Goal: Communication & Community: Participate in discussion

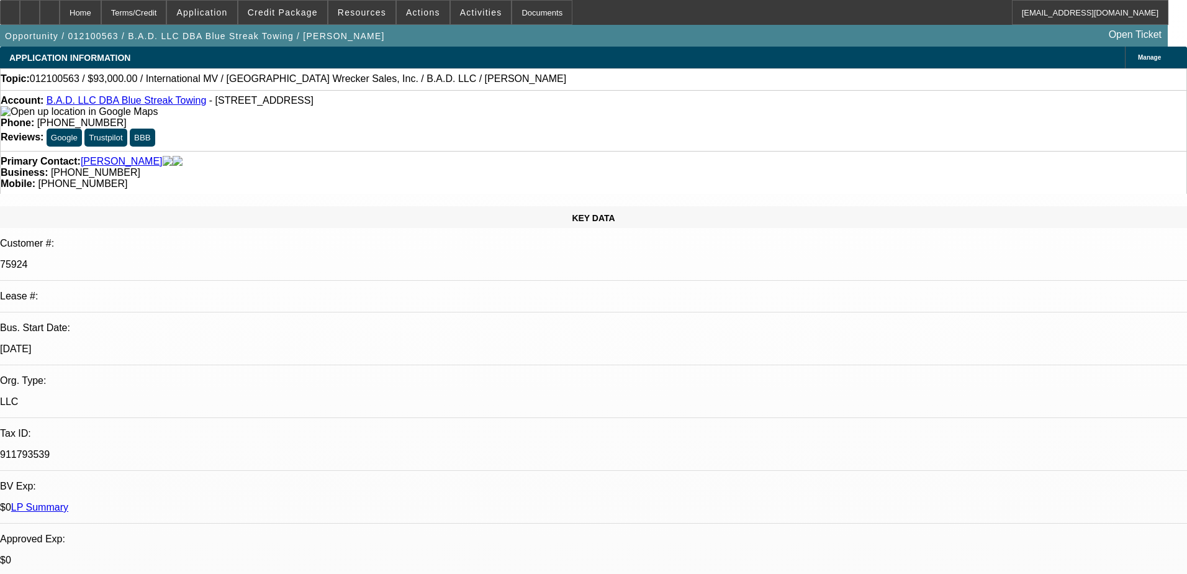
select select "0"
select select "2"
select select "0.1"
select select "4"
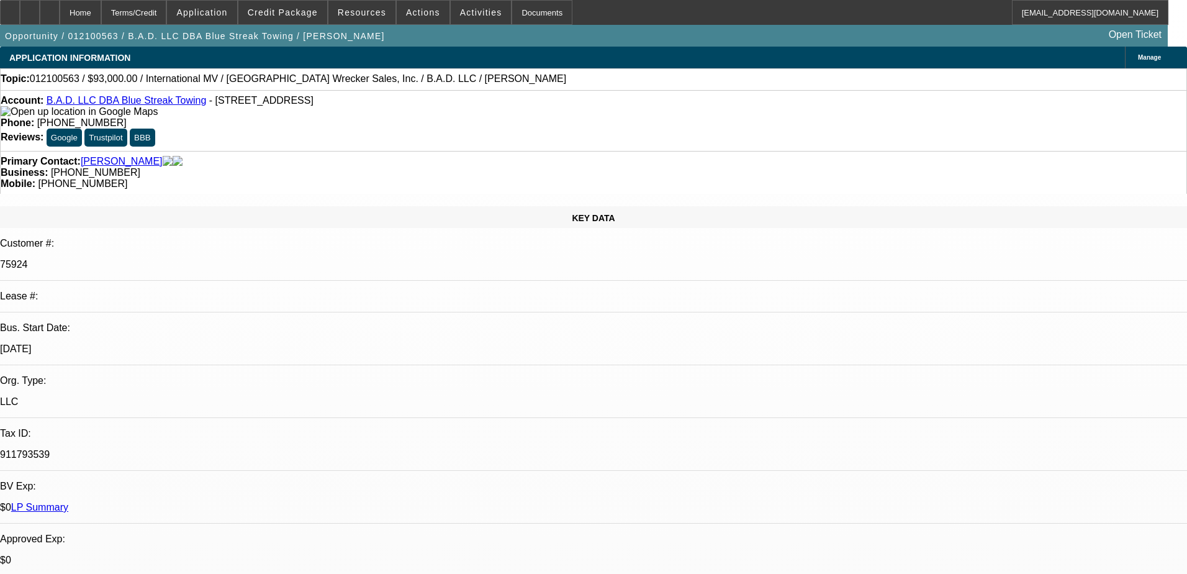
select select "0"
select select "2"
select select "0.1"
select select "4"
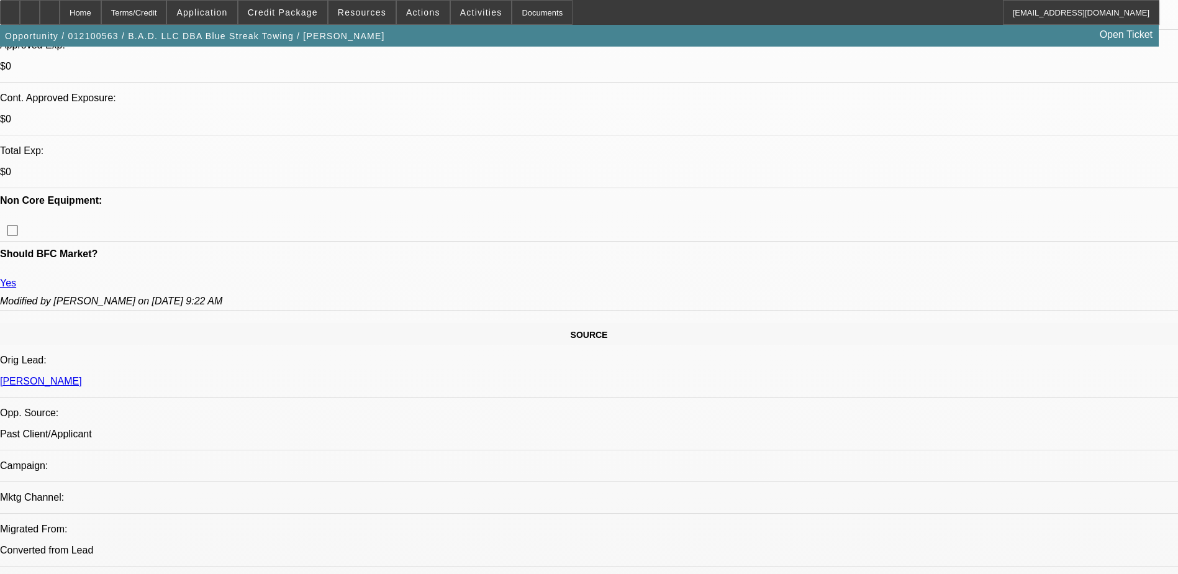
scroll to position [500, 0]
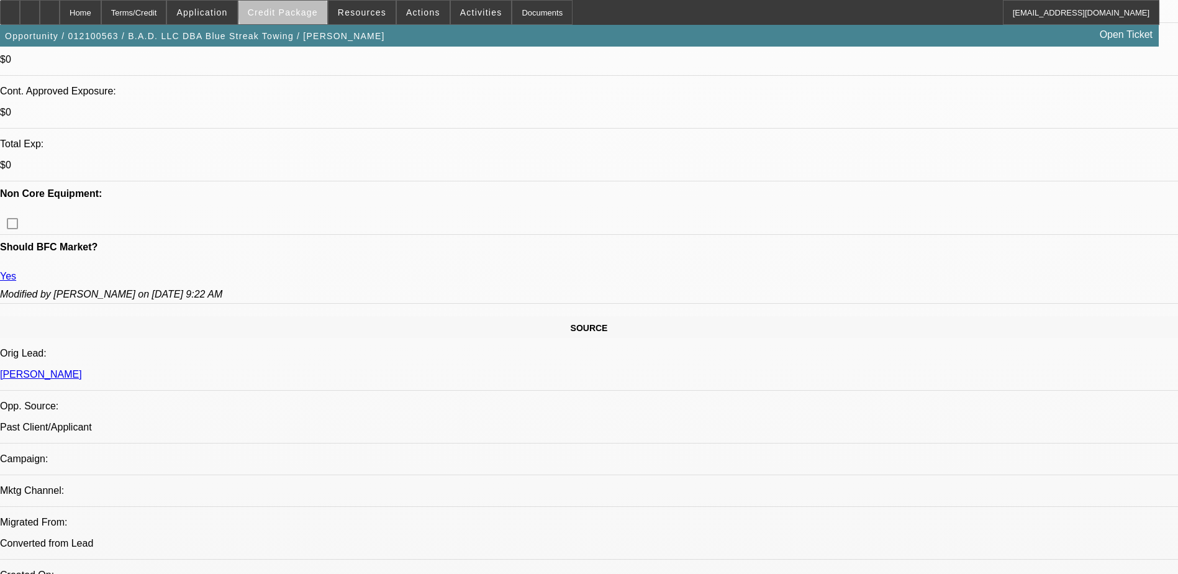
click at [315, 9] on span "Credit Package" at bounding box center [283, 12] width 70 height 10
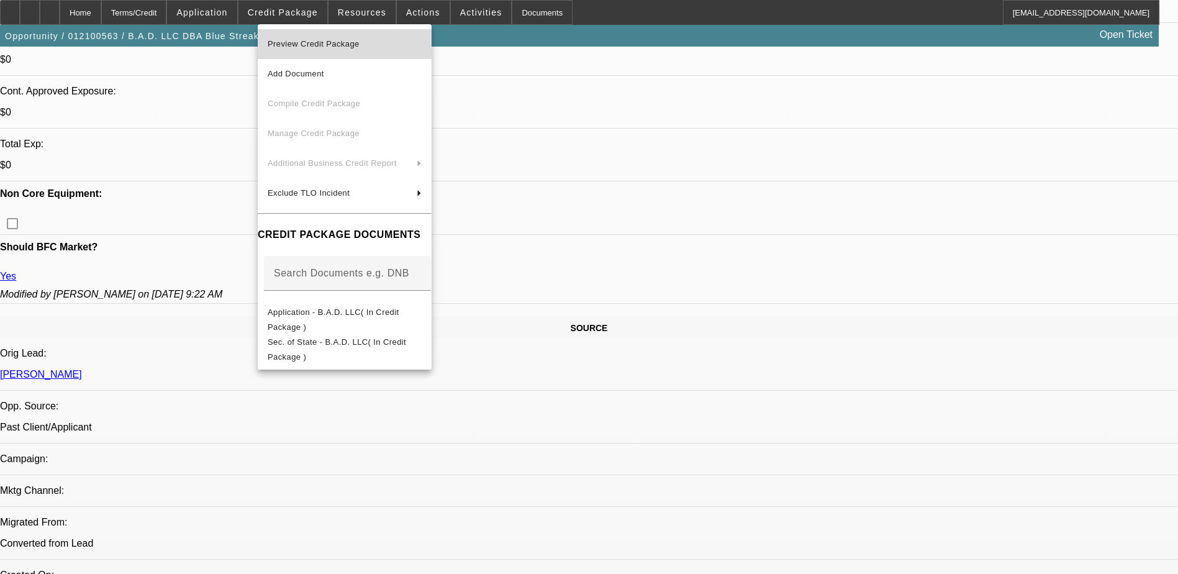
click at [334, 51] on span "Preview Credit Package" at bounding box center [345, 44] width 154 height 15
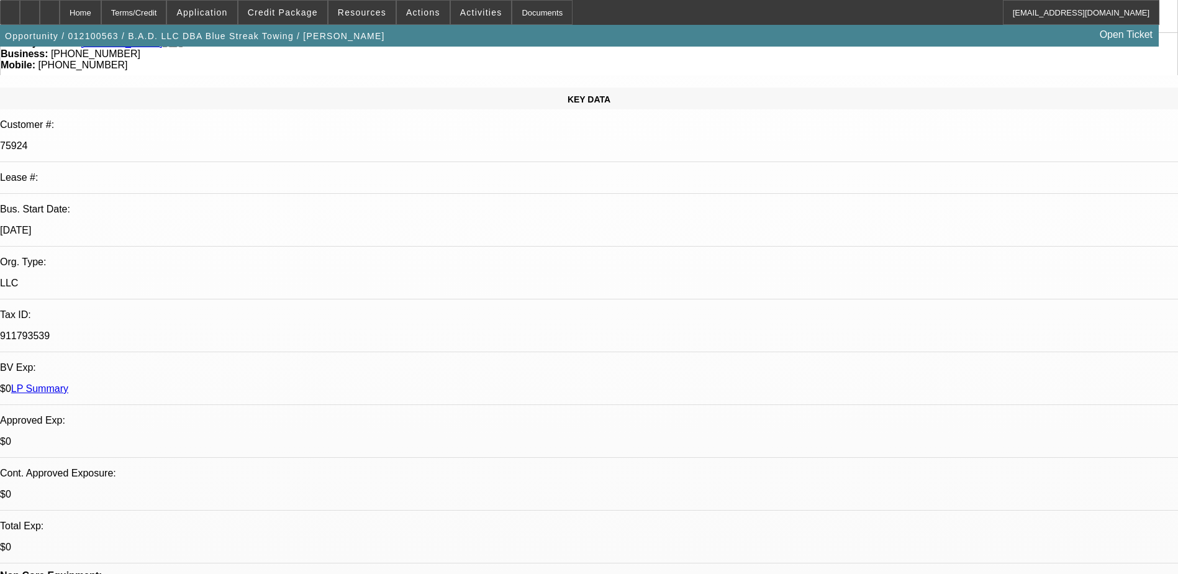
scroll to position [114, 0]
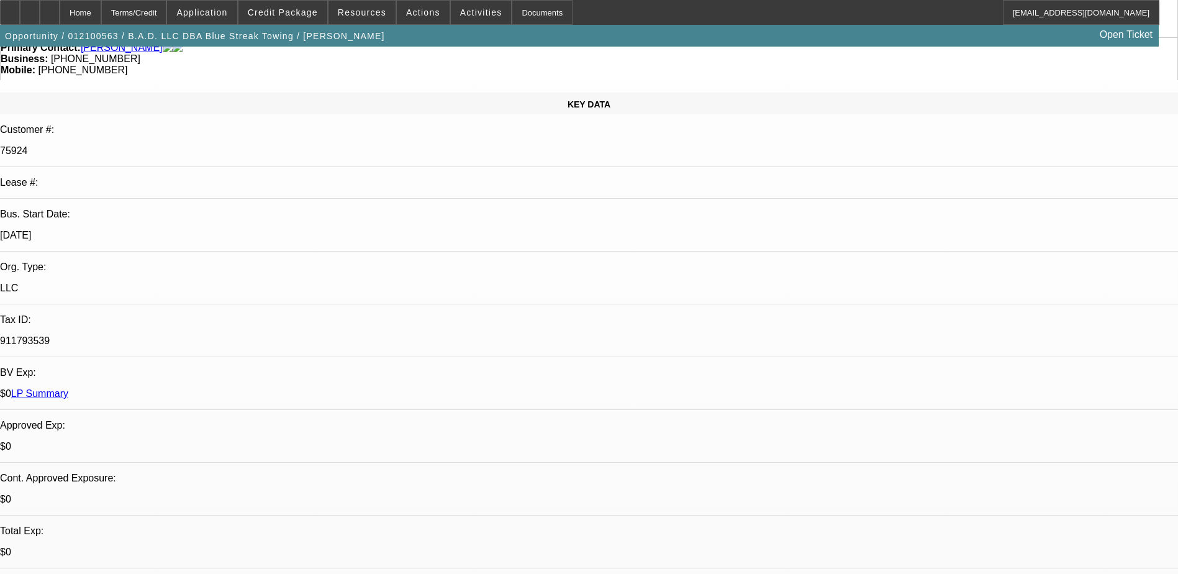
click at [168, 335] on p "911793539" at bounding box center [589, 340] width 1178 height 11
copy div "911793539"
click at [842, 6] on div "Home Terms/Credit Application Credit Package Resources Actions Activities Docum…" at bounding box center [579, 12] width 1159 height 25
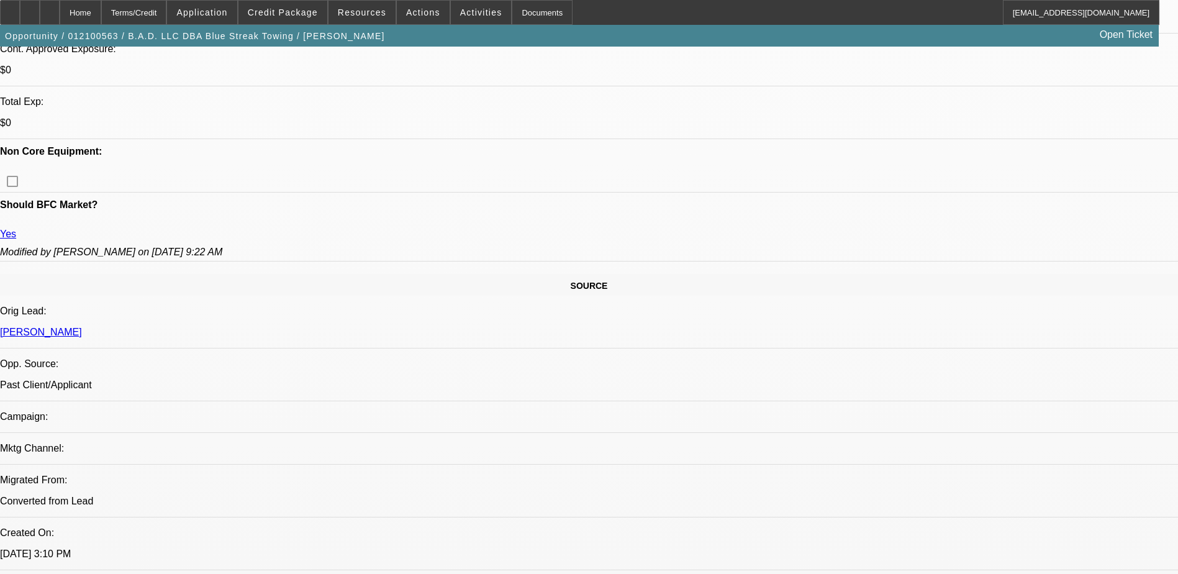
scroll to position [633, 0]
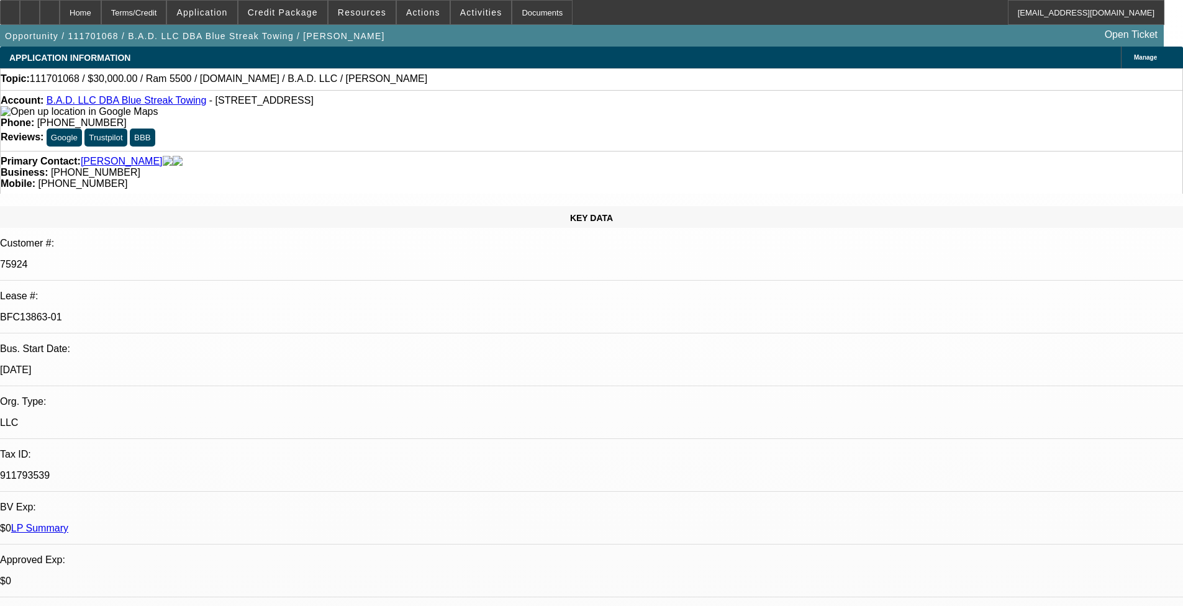
select select "0"
select select "0.1"
select select "0"
select select "0.1"
select select "0"
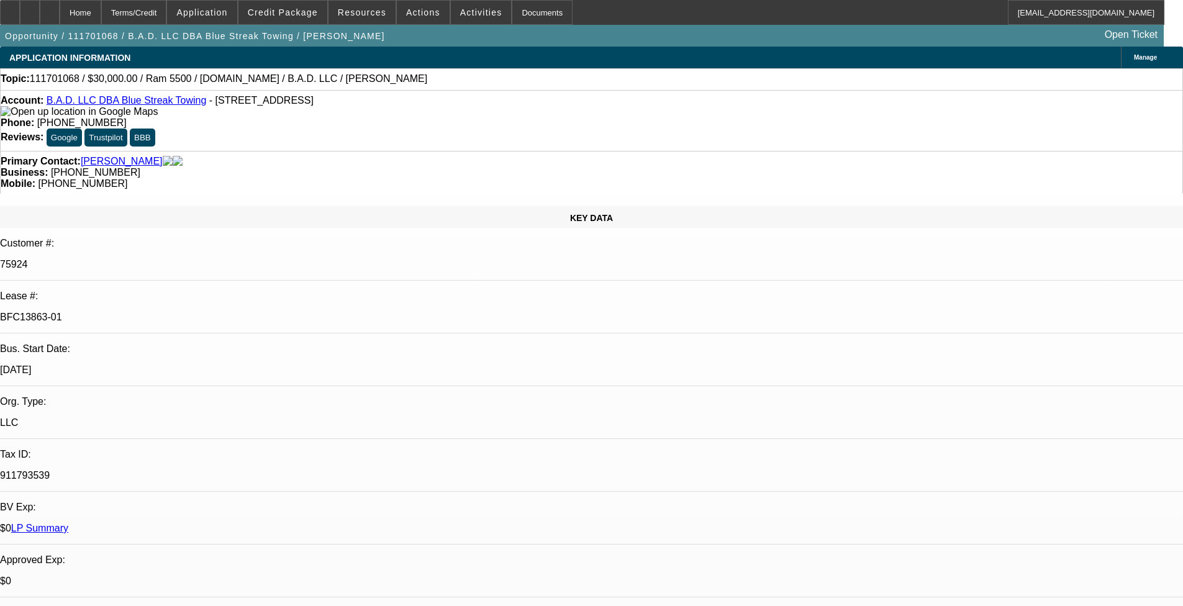
select select "2"
select select "0.1"
select select "0"
select select "2"
select select "0.1"
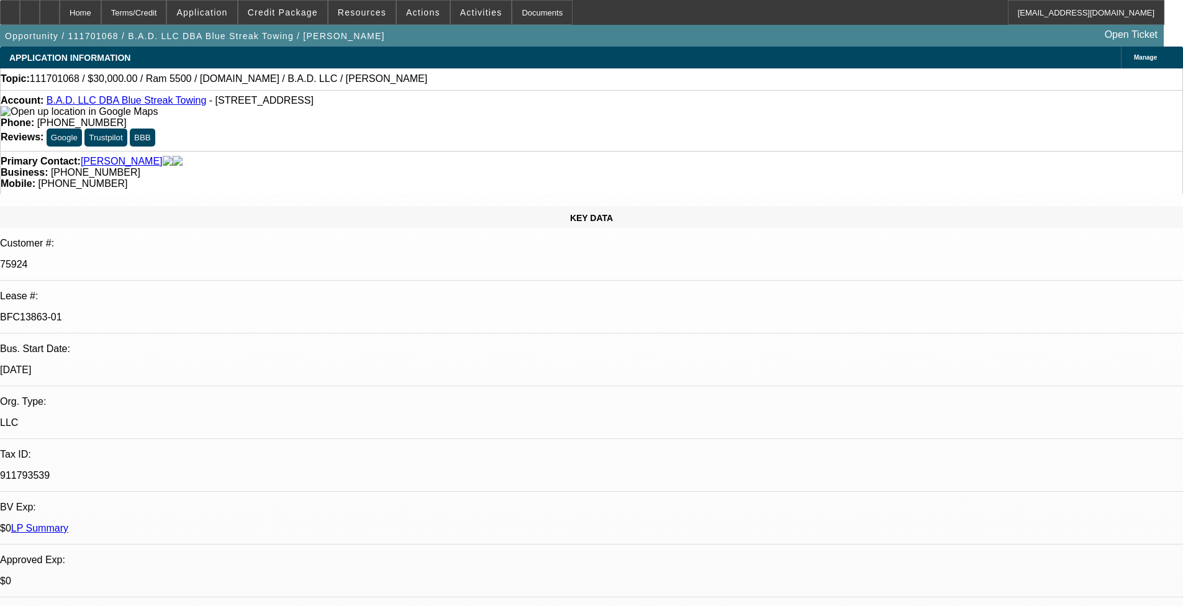
select select "1"
select select "2"
select select "4"
select select "1"
select select "2"
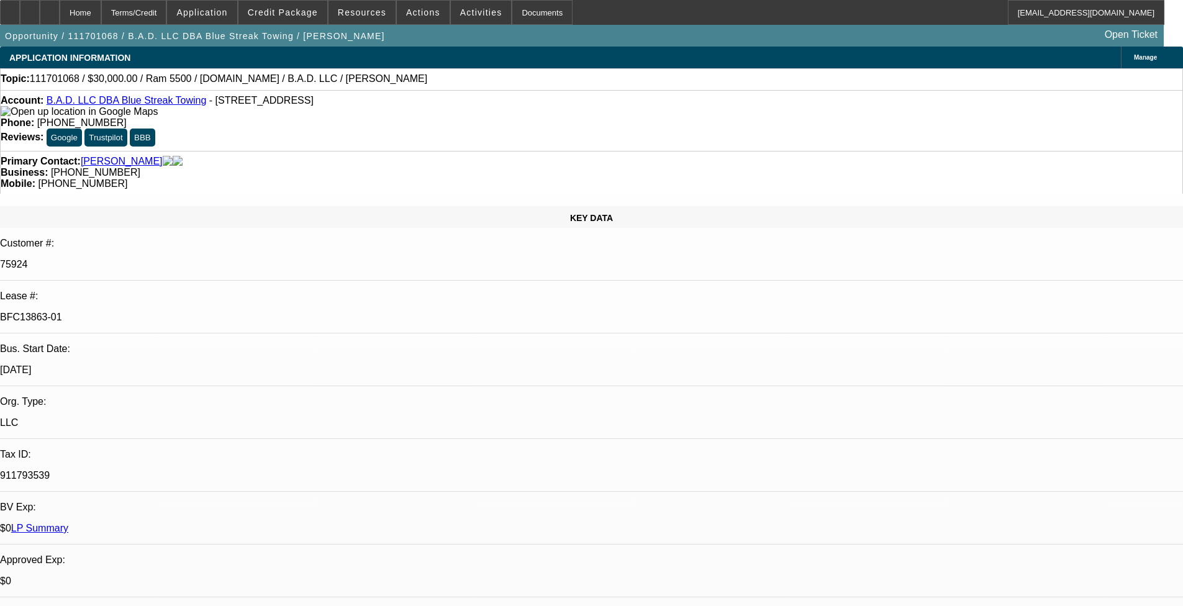
select select "4"
select select "1"
select select "2"
select select "4"
select select "1"
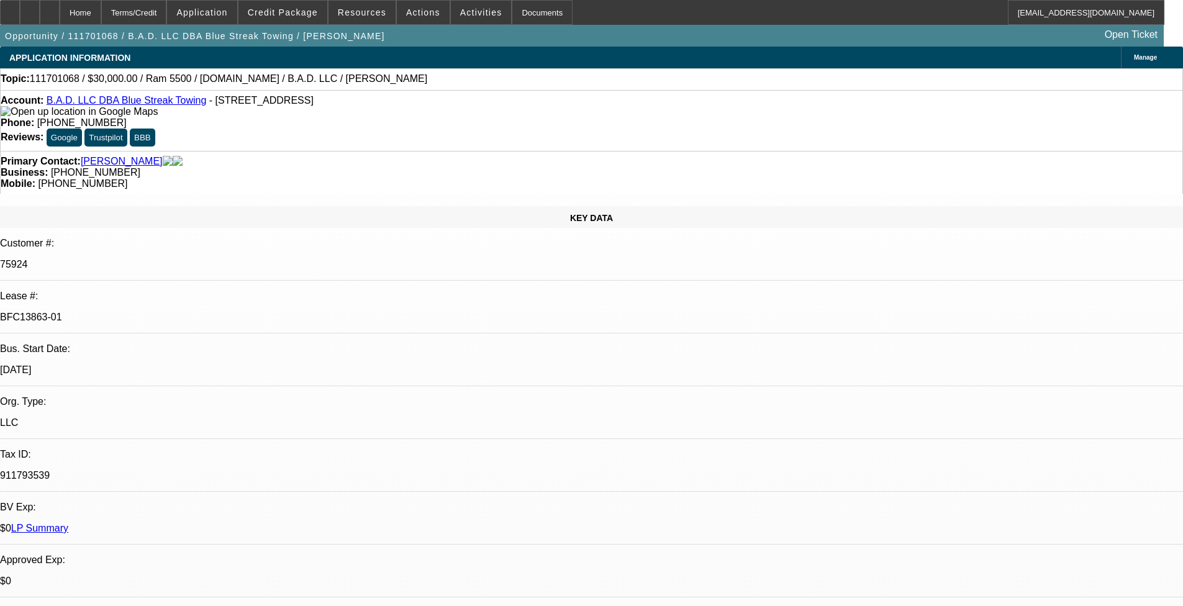
select select "2"
select select "4"
click at [304, 14] on span "Credit Package" at bounding box center [283, 12] width 70 height 10
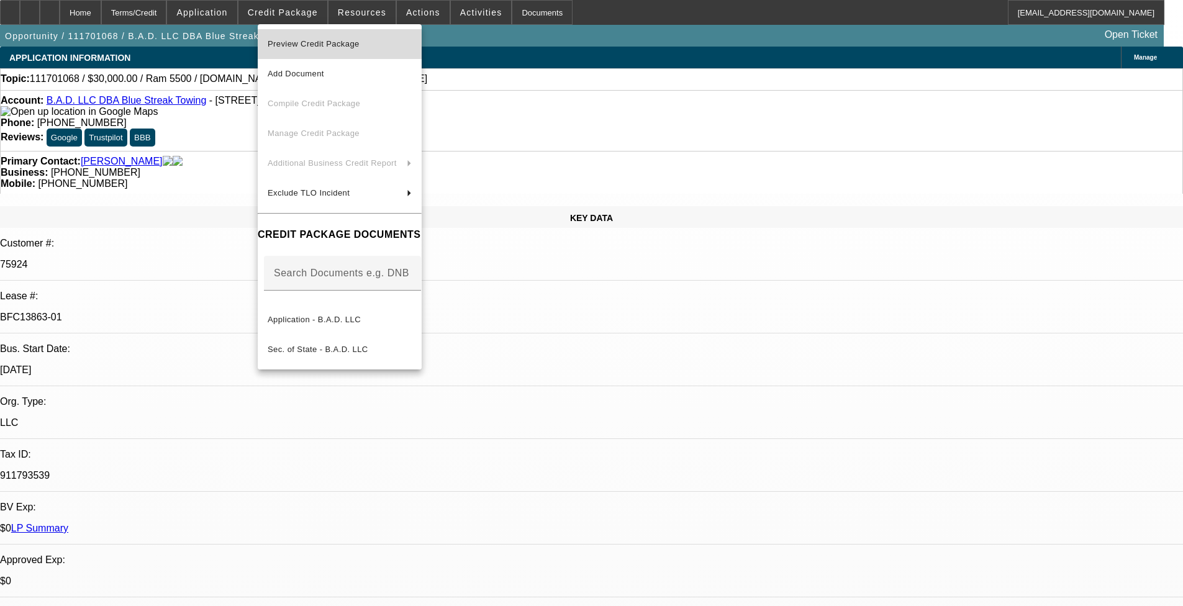
click at [345, 47] on span "Preview Credit Package" at bounding box center [314, 43] width 92 height 9
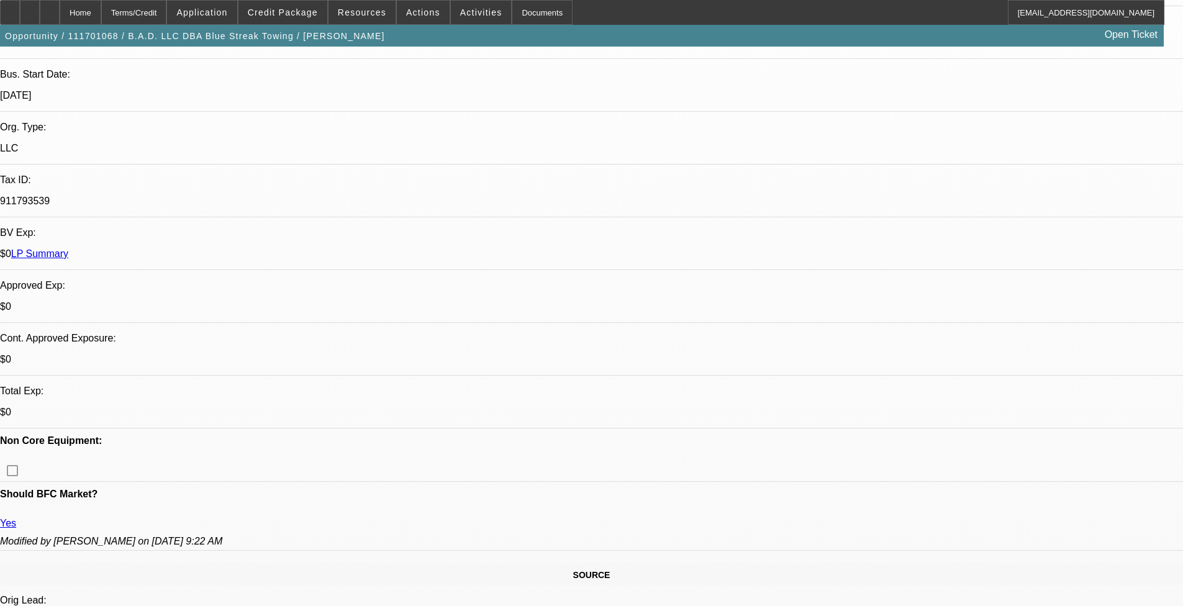
scroll to position [275, 0]
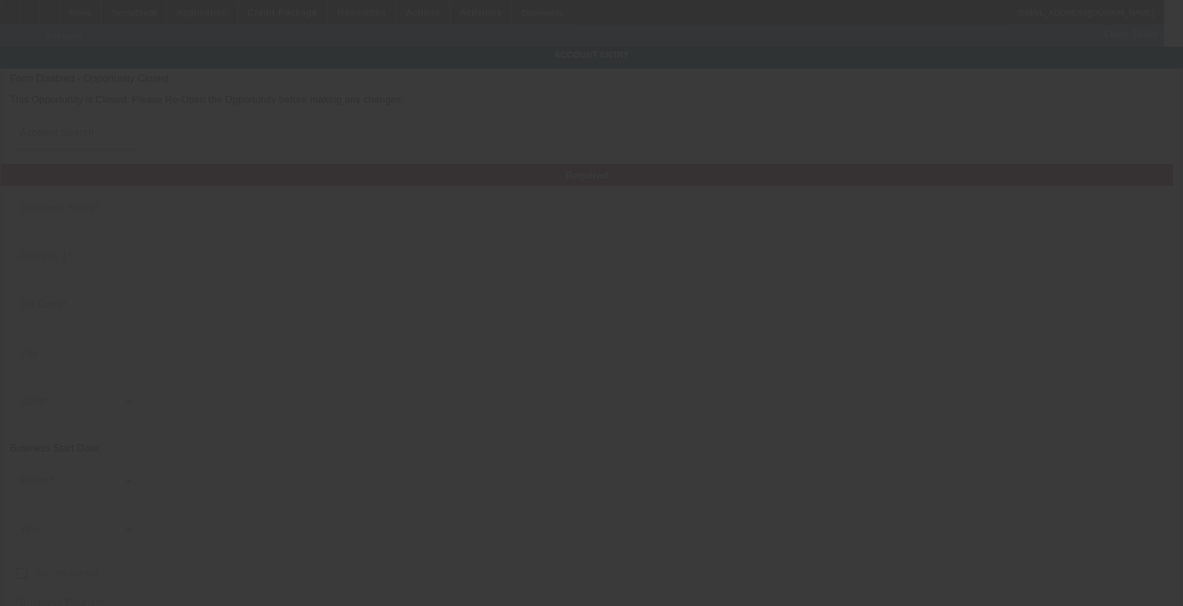
type input "B.A.D. LLC"
type input "6236 Pleasant Valley Rd"
type input "95623"
type input "El Dorado"
type input "[PHONE_NUMBER]"
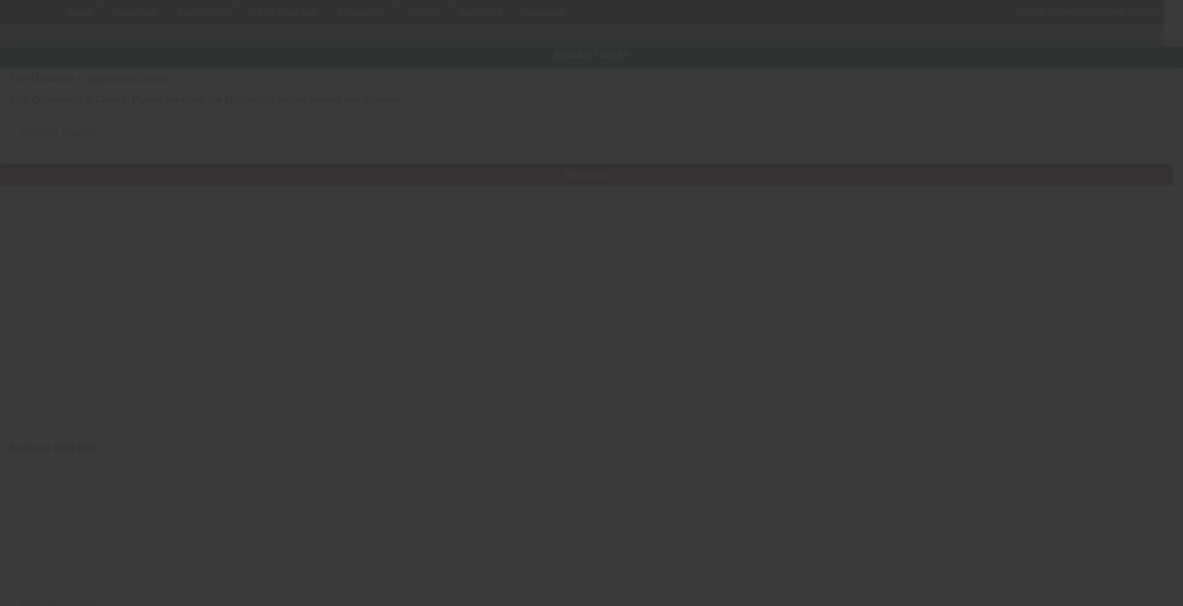
type input "Blue Streak Towing"
type input "Ste A"
type input "bluestreaktowing@gmail.com"
type input "El Dorado"
type input "911793539"
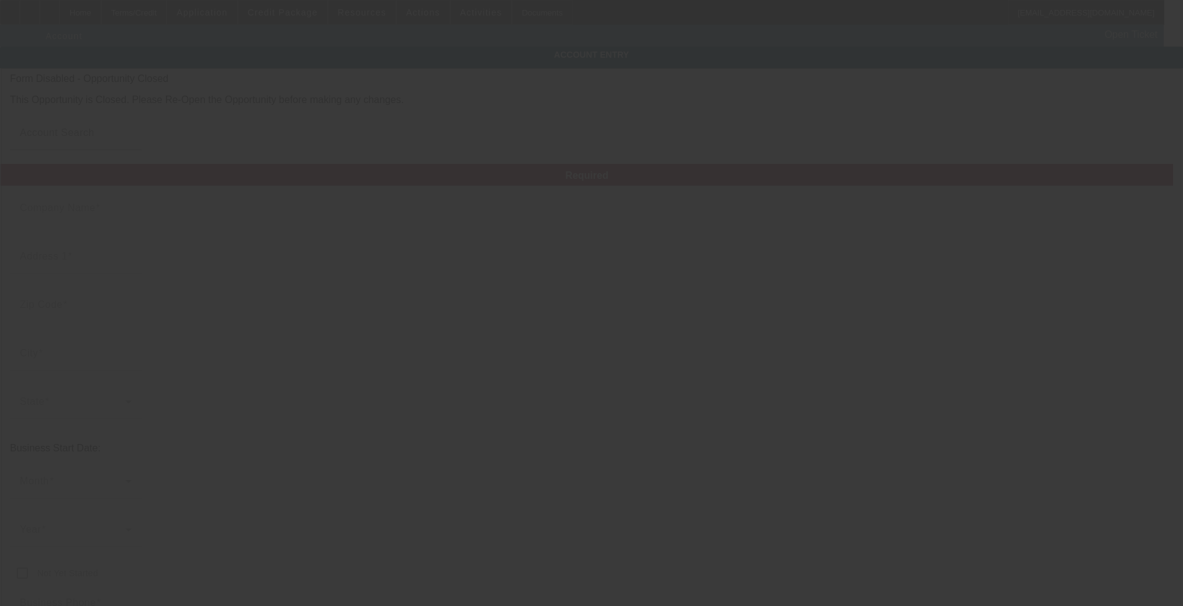
type input "http://www.bluestreaktow.com"
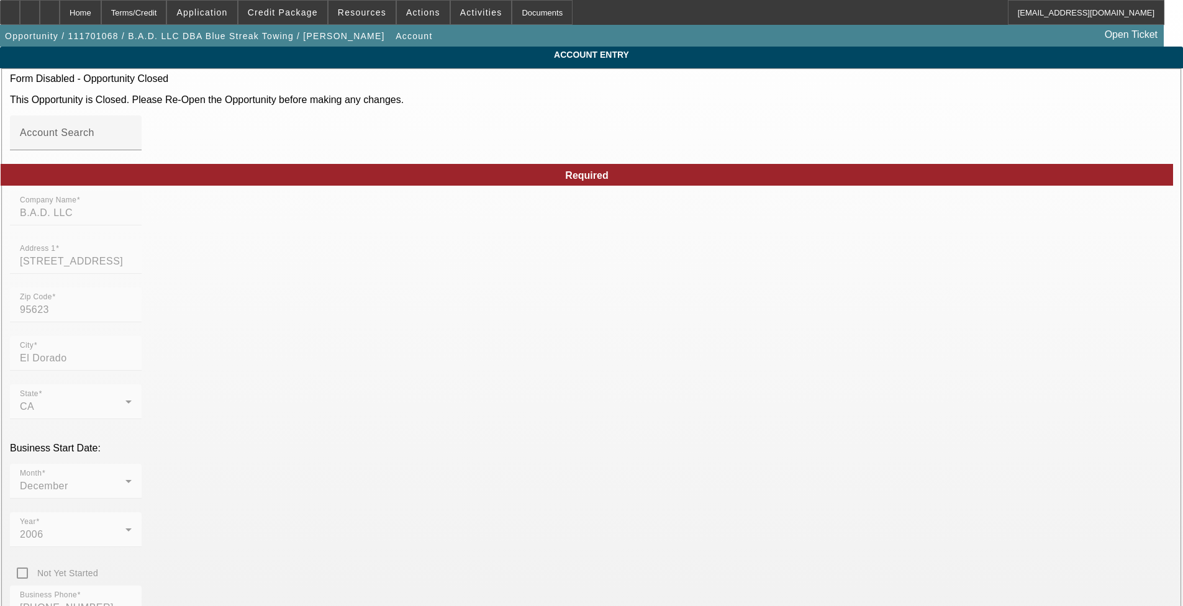
type input "11/28/2017"
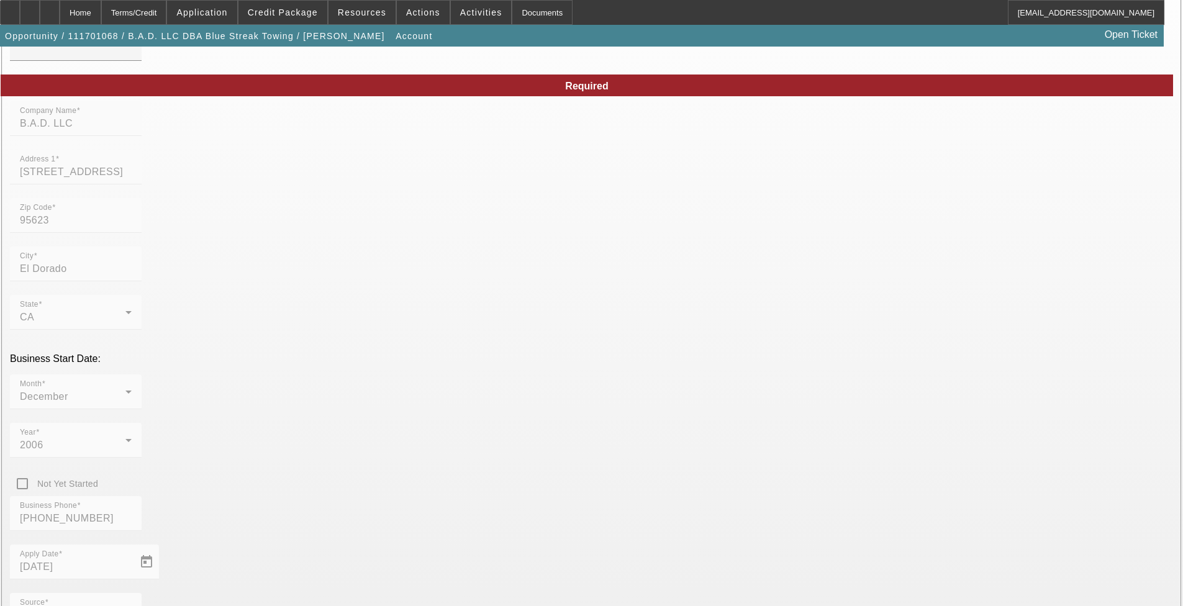
scroll to position [90, 0]
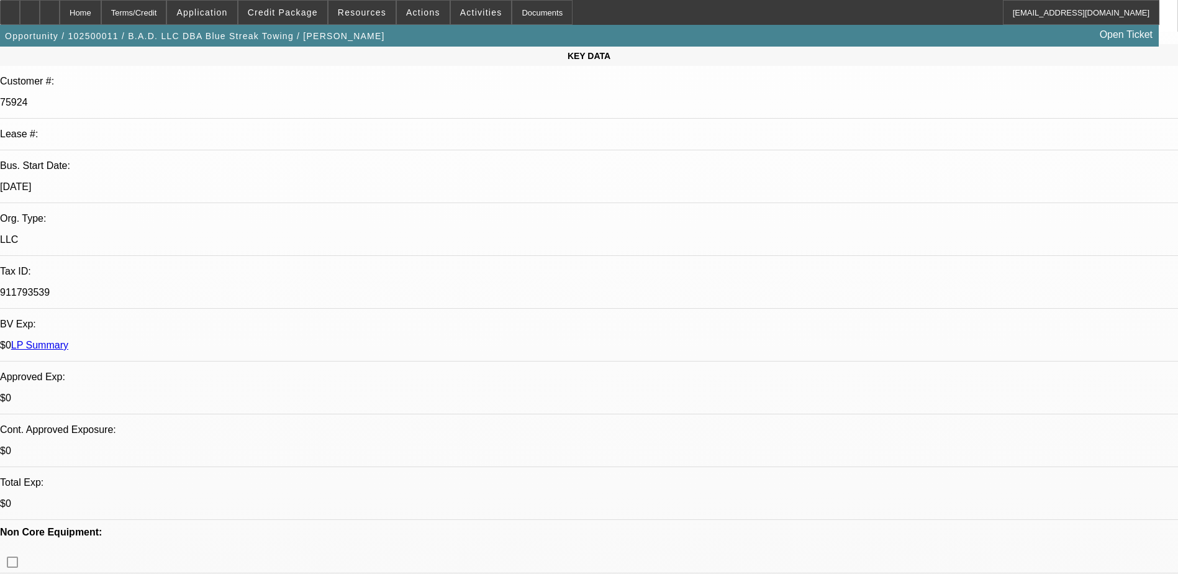
select select "0.2"
select select "2"
select select "0"
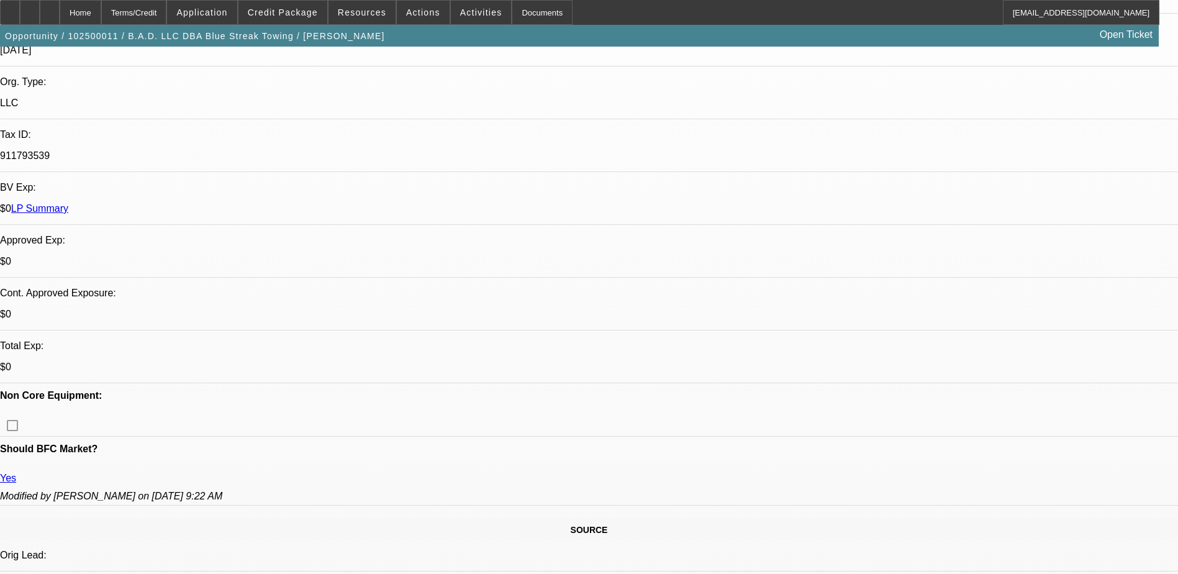
select select "1"
select select "2"
select select "6"
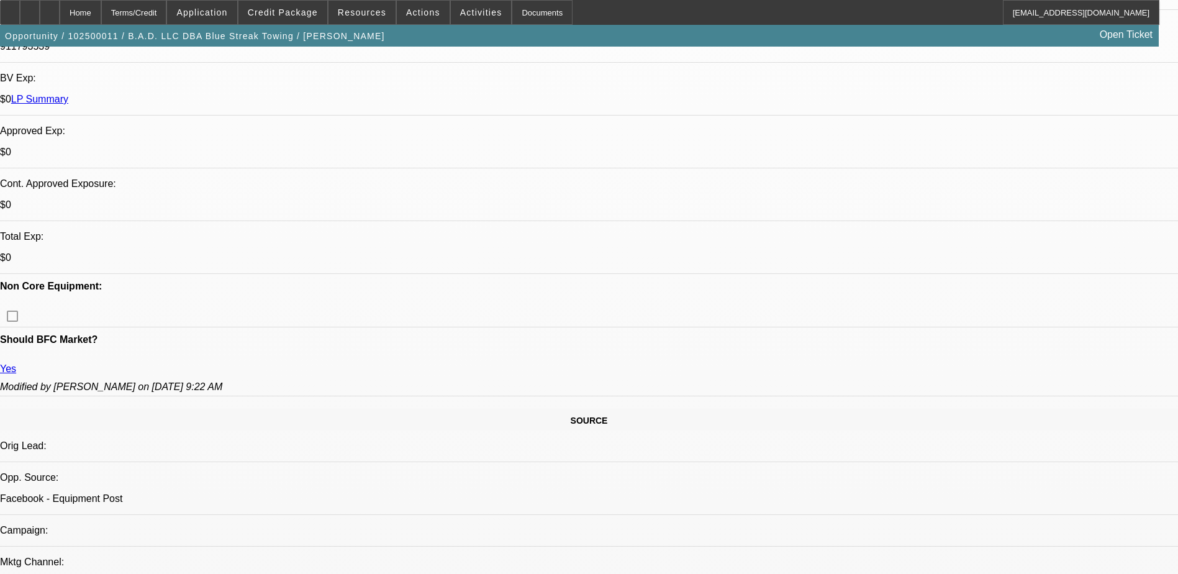
scroll to position [407, 0]
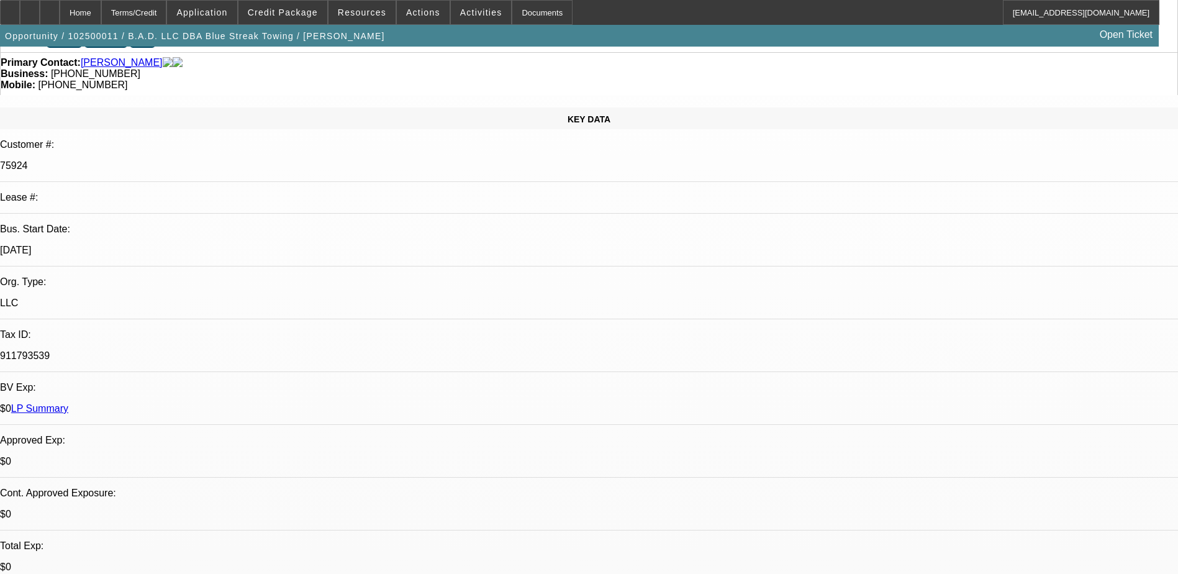
scroll to position [0, 0]
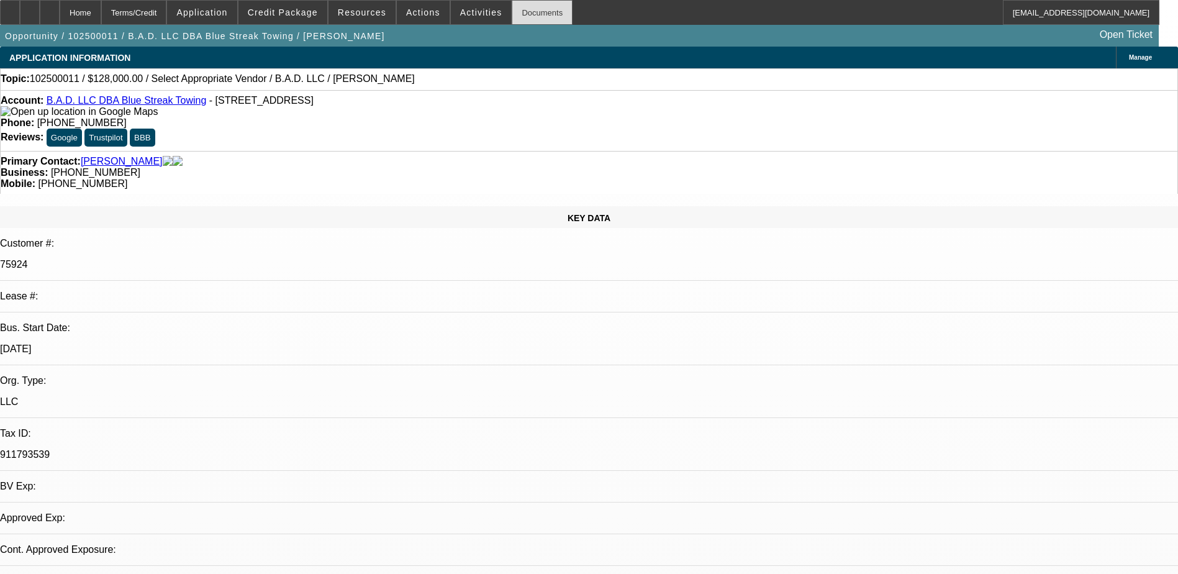
select select "0.2"
select select "2"
select select "0"
select select "6"
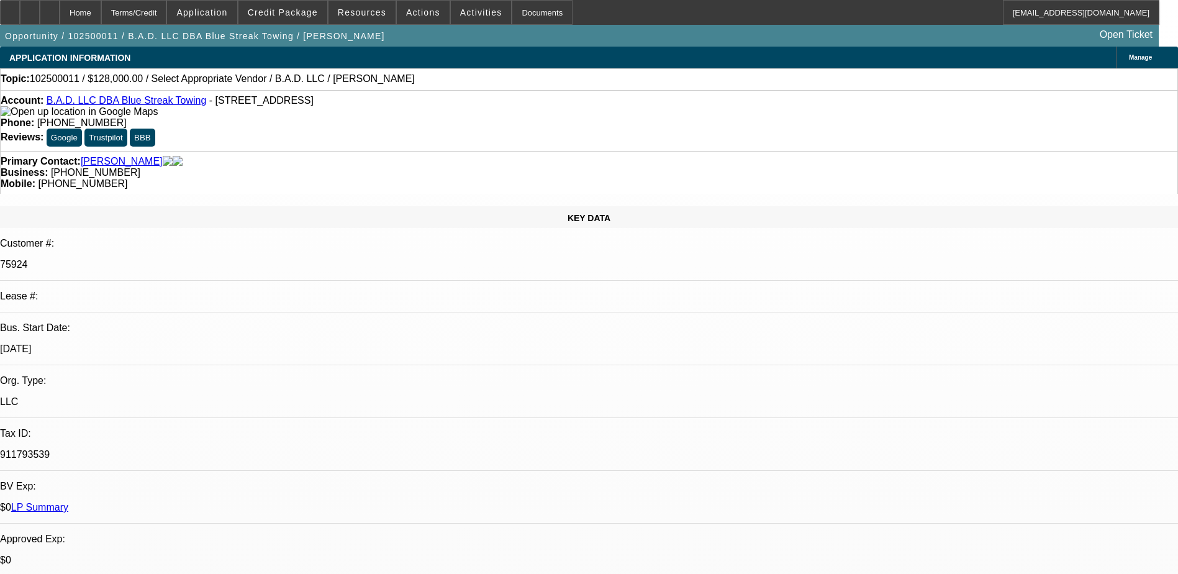
radio input "true"
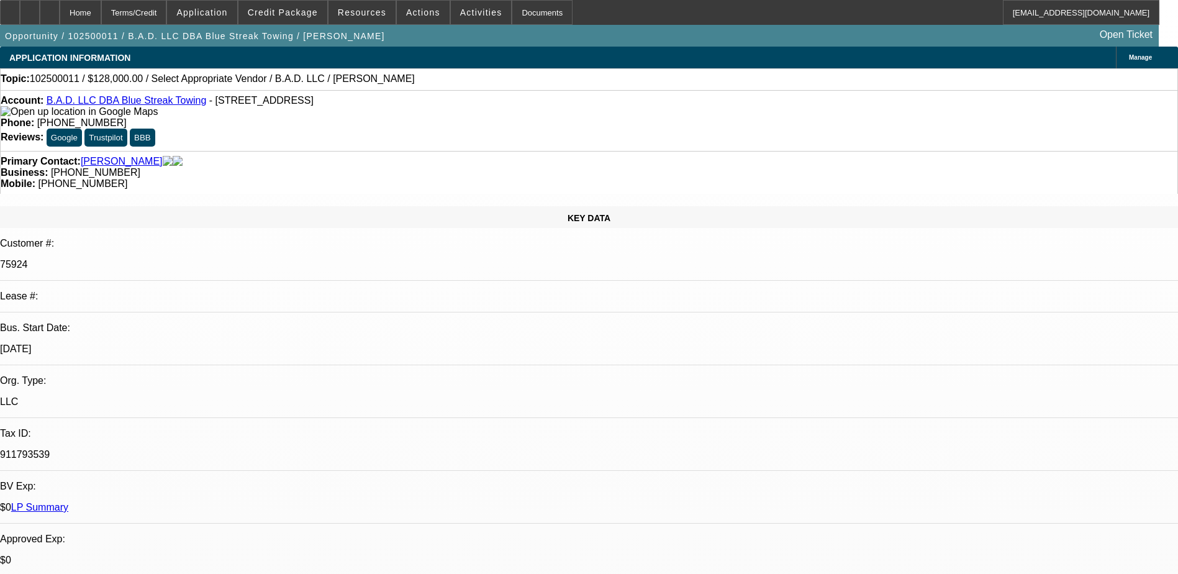
type textarea "Getting pics from AJ at Untied Towing [PHONE_NUMBER]. Getting banks from [PERSO…"
radio input "true"
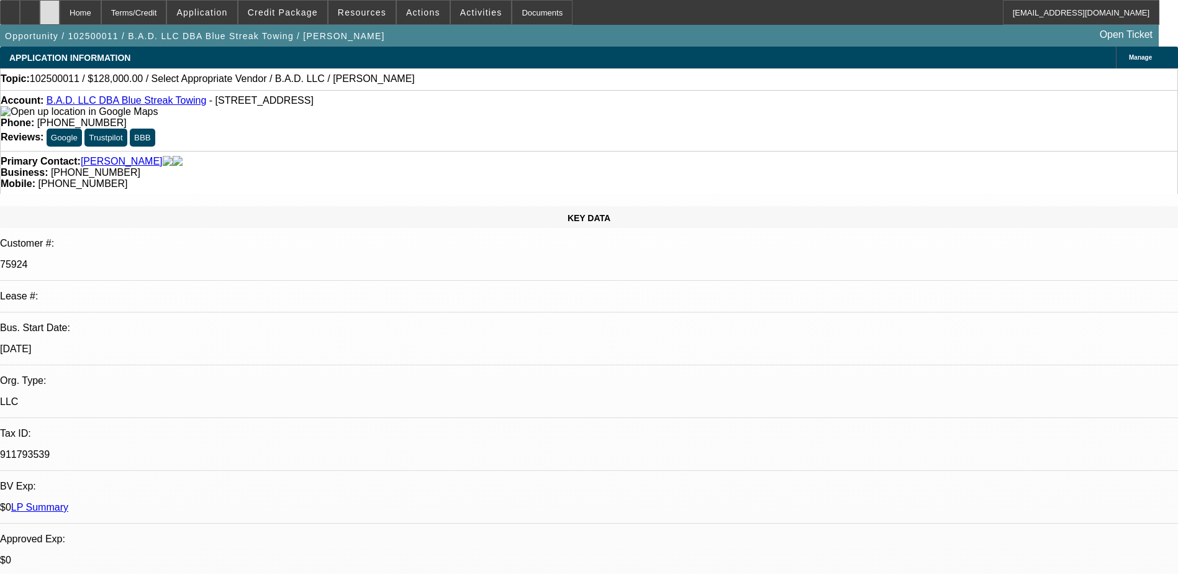
click at [50, 8] on icon at bounding box center [50, 8] width 0 height 0
select select "0.2"
select select "2"
select select "0"
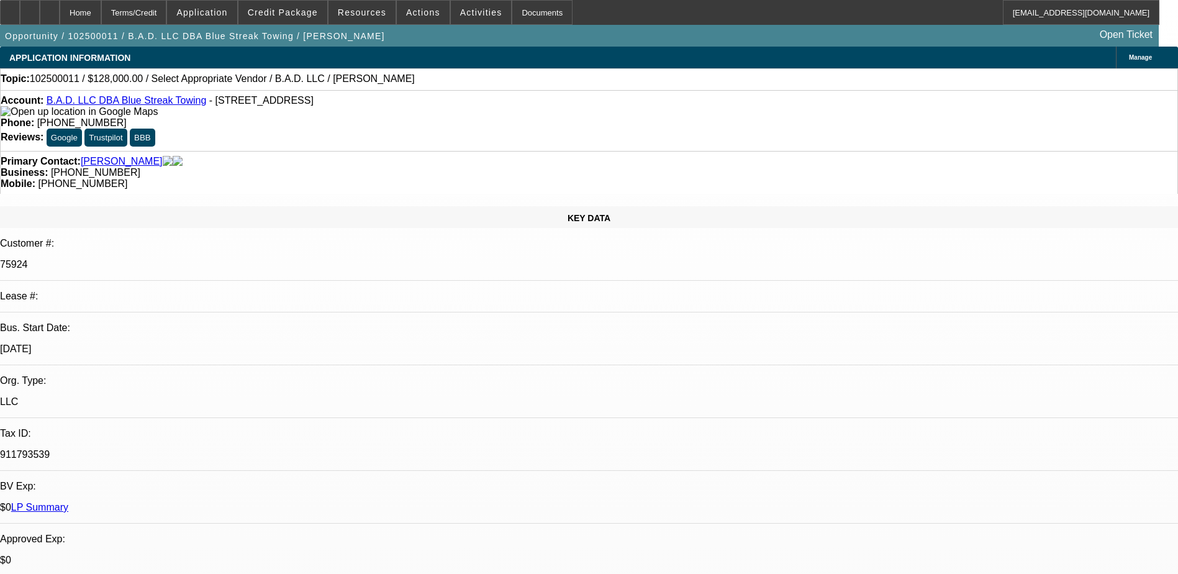
select select "6"
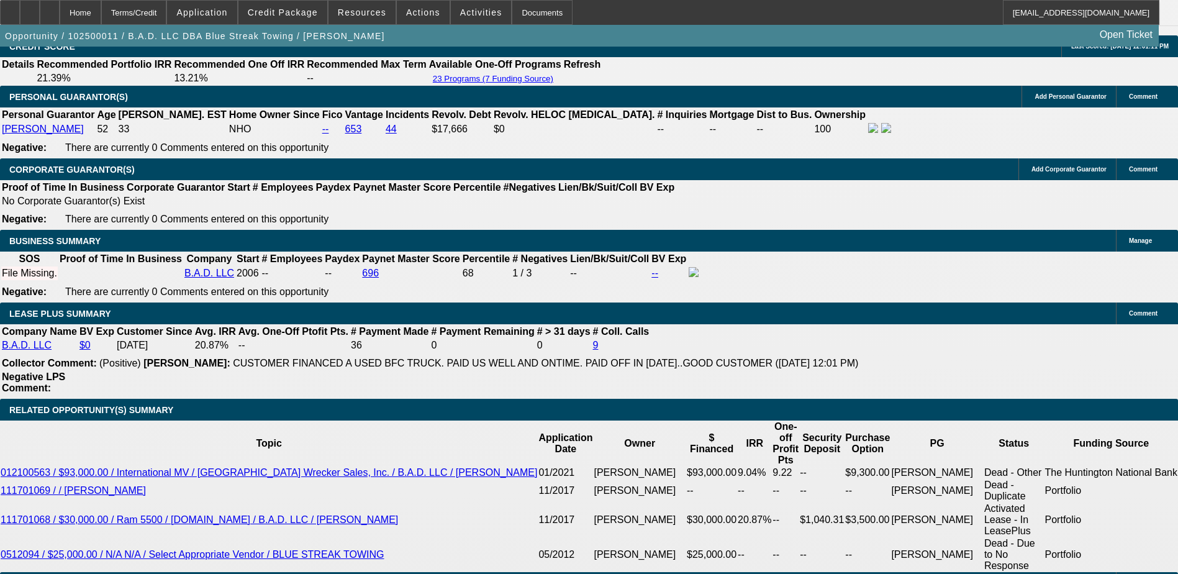
scroll to position [1821, 0]
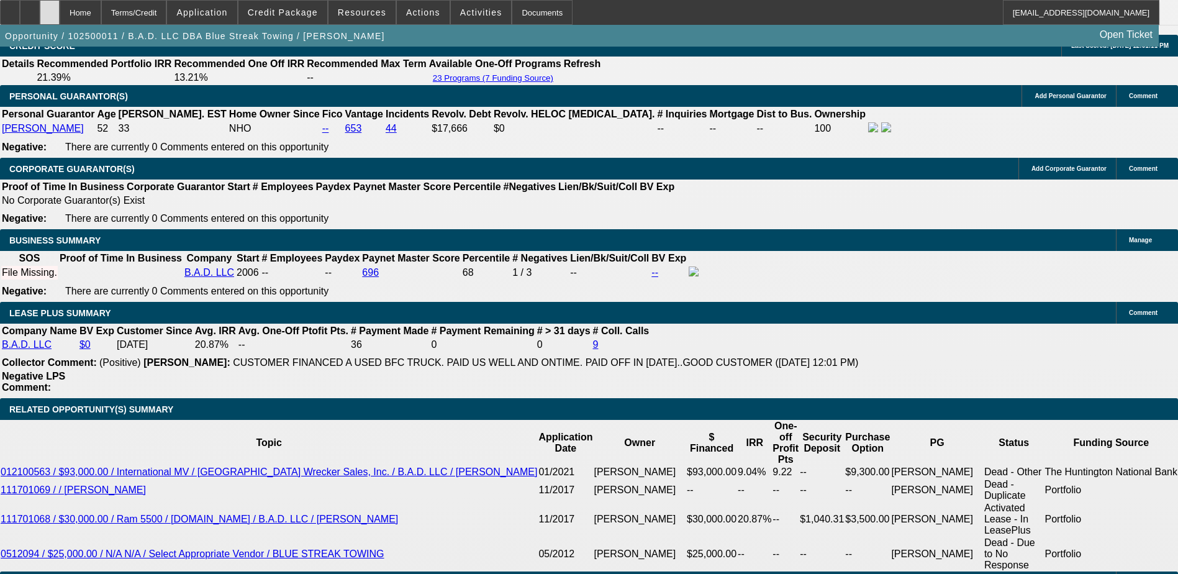
click at [60, 14] on div at bounding box center [50, 12] width 20 height 25
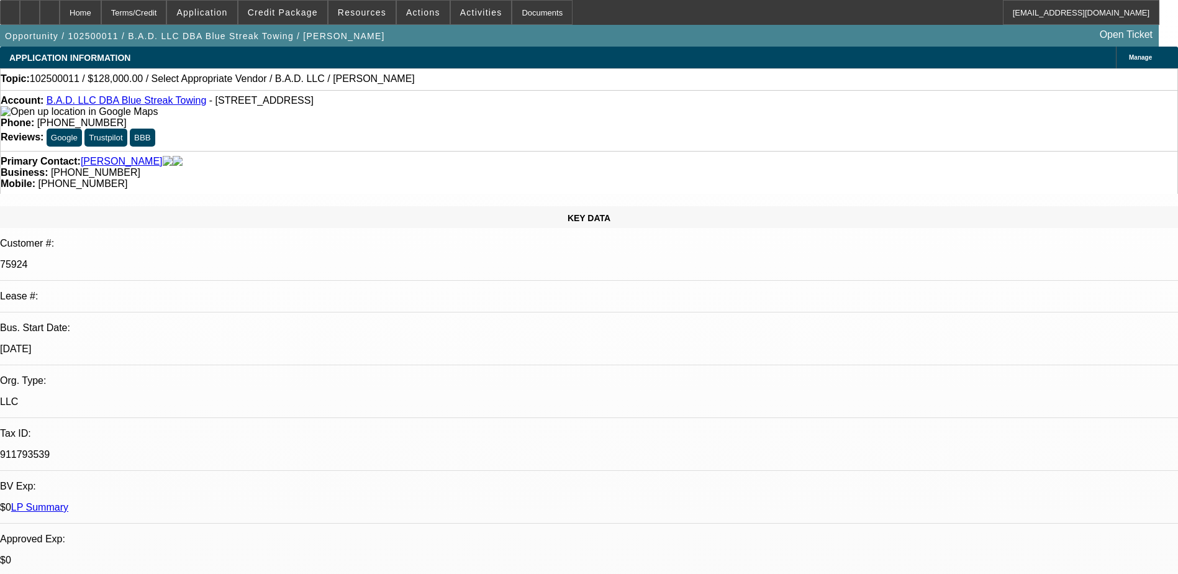
select select "0.2"
select select "2"
select select "0"
select select "6"
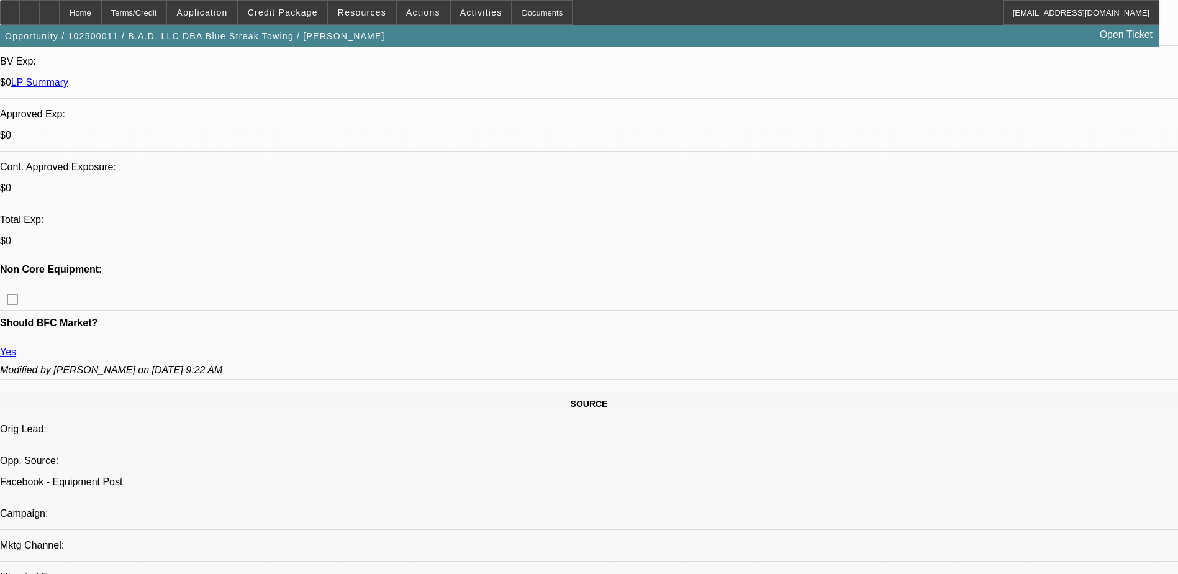
scroll to position [425, 0]
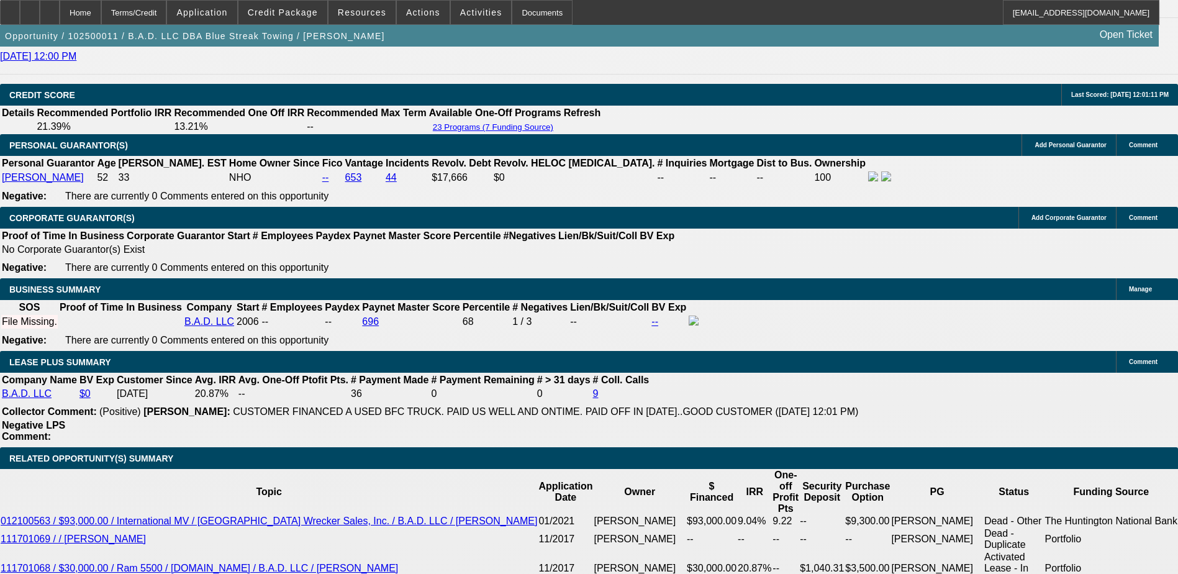
scroll to position [1767, 0]
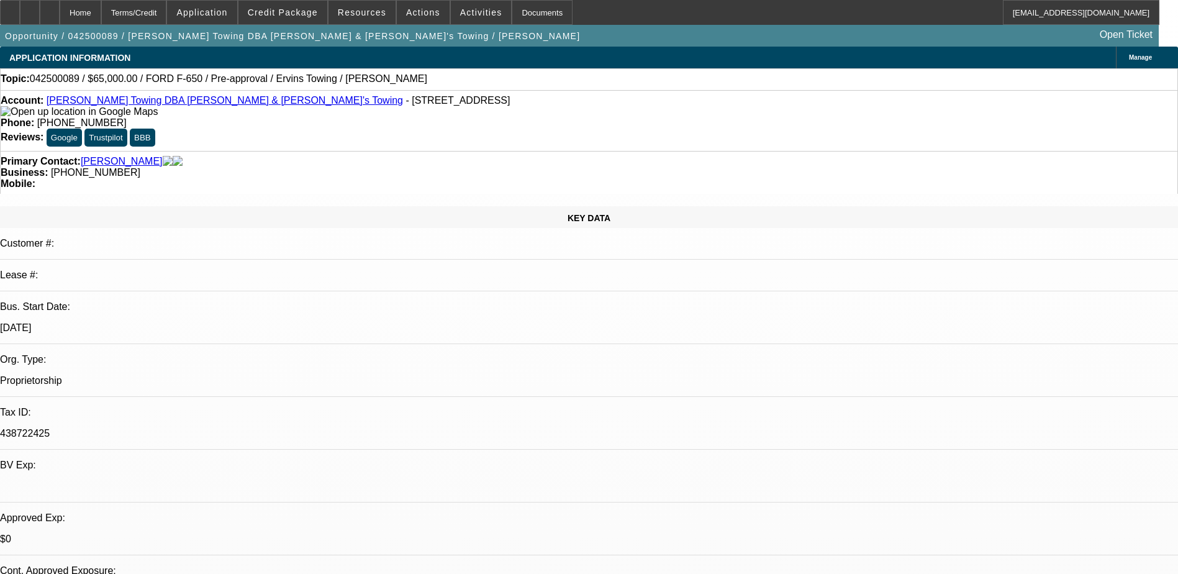
select select "0"
select select "6"
select select "0"
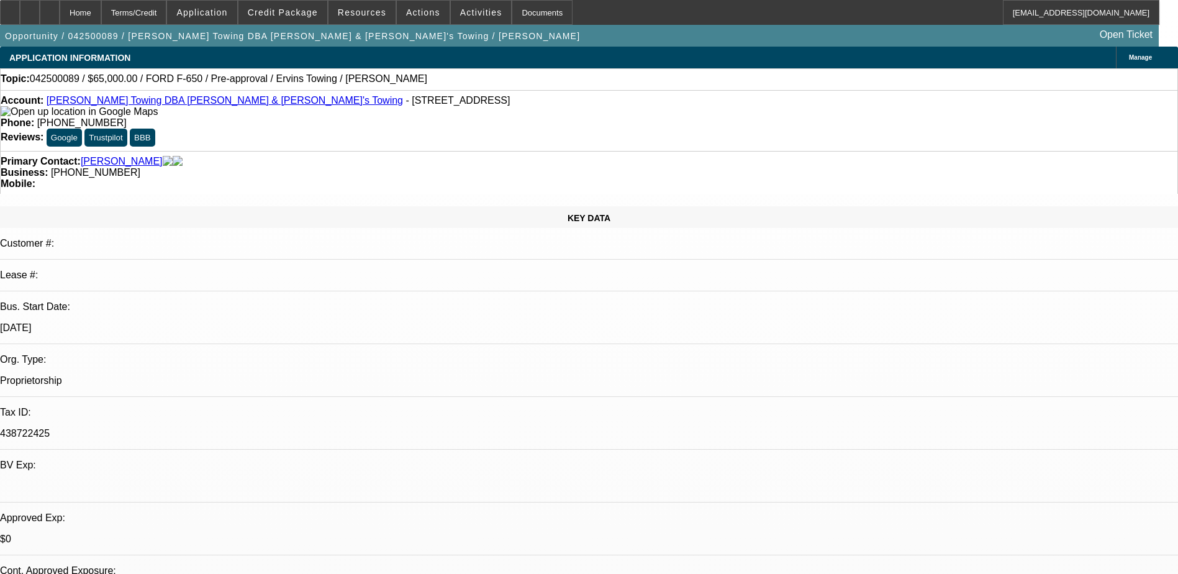
select select "0"
select select "6"
